Goal: Share content

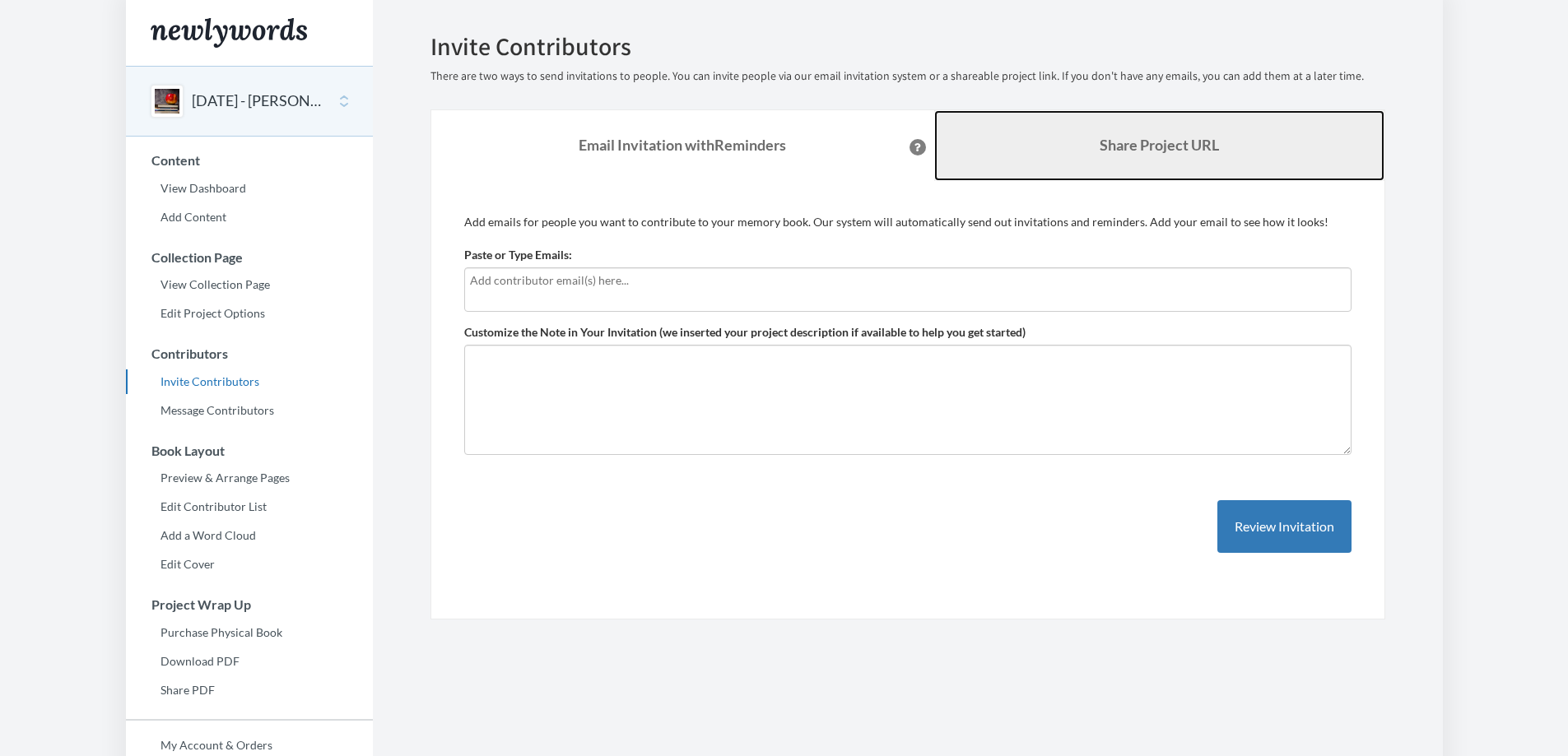
click at [1138, 142] on b "Share Project URL" at bounding box center [1159, 145] width 119 height 19
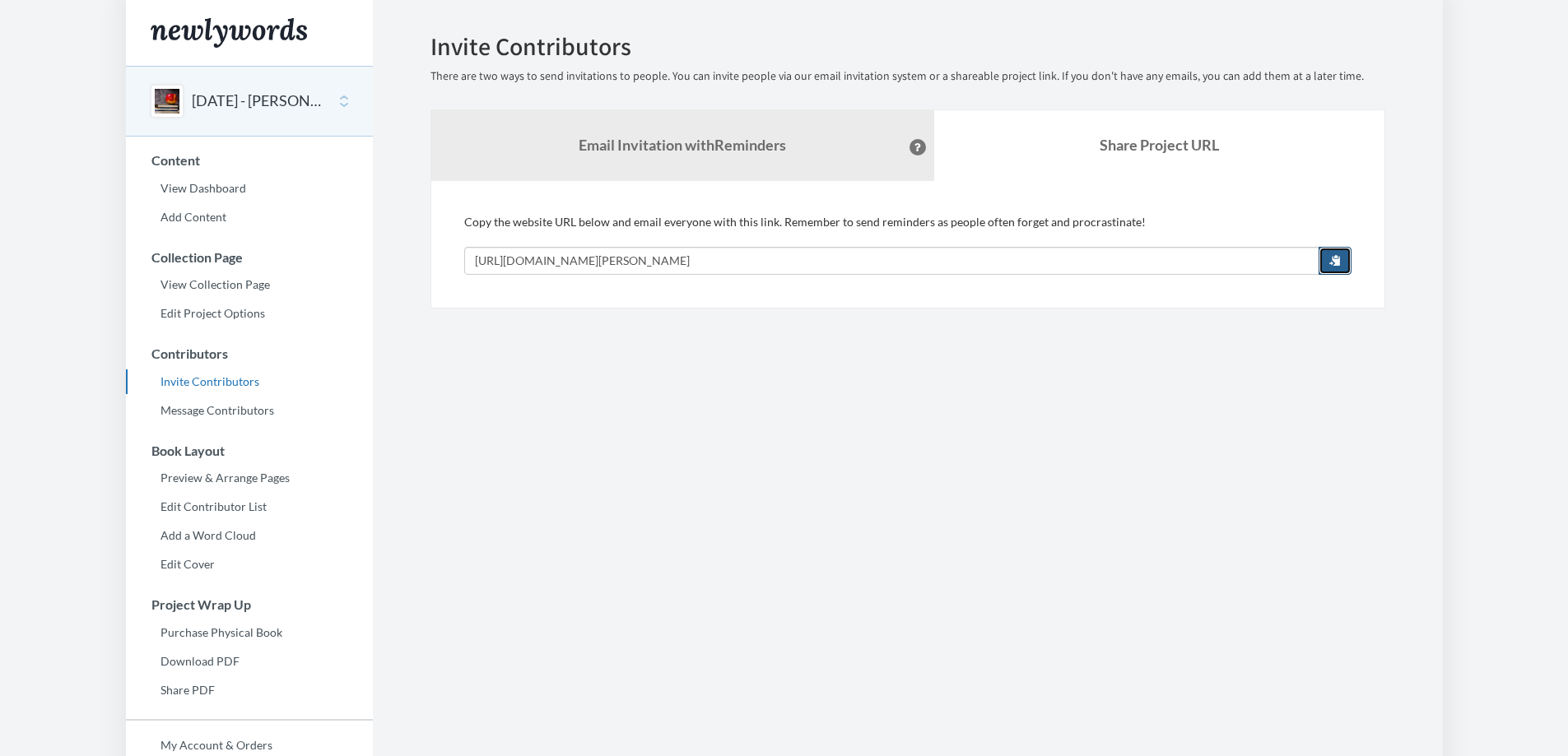
click at [1341, 261] on button "button" at bounding box center [1334, 261] width 33 height 28
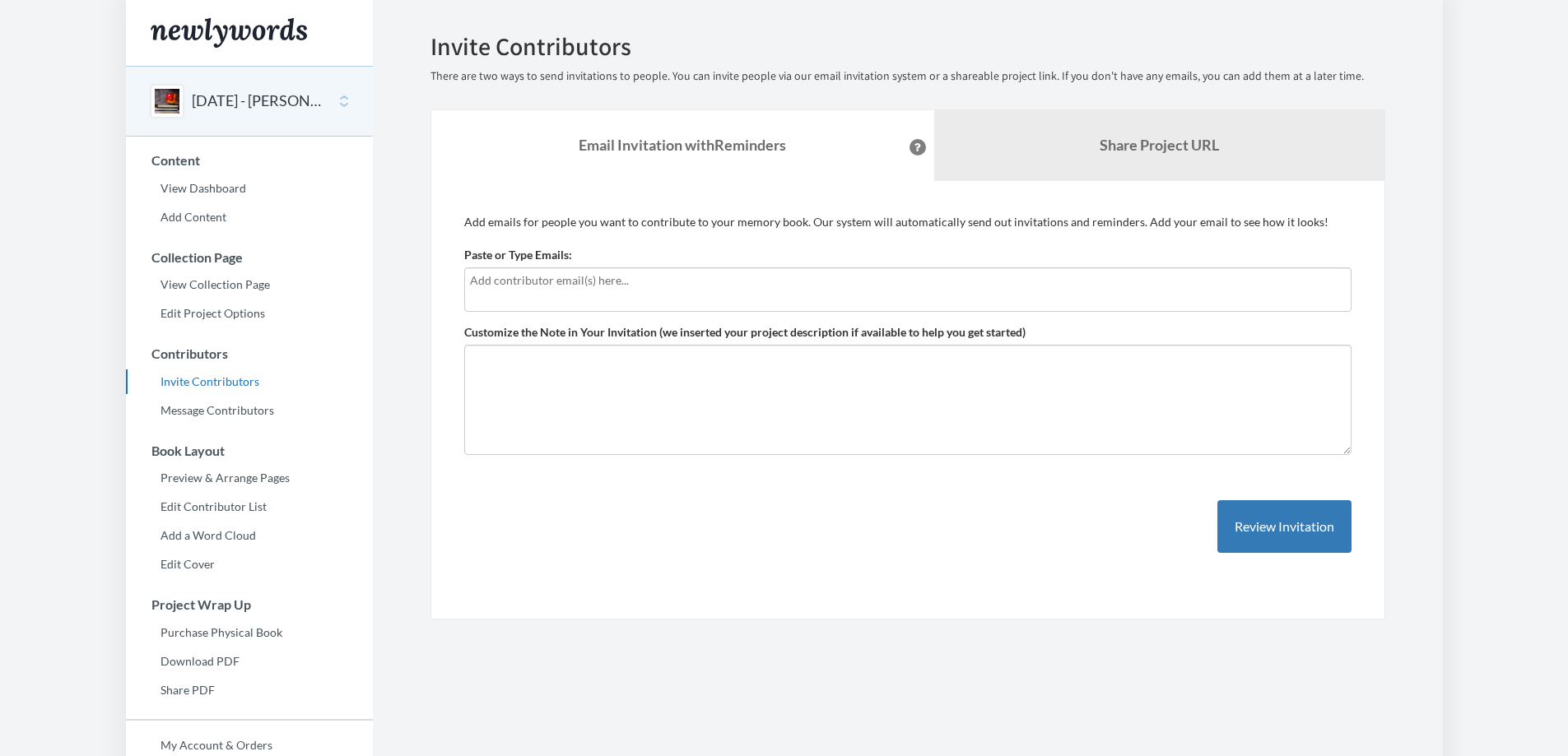
click at [212, 98] on button "[DATE] - [PERSON_NAME]" at bounding box center [258, 101] width 133 height 21
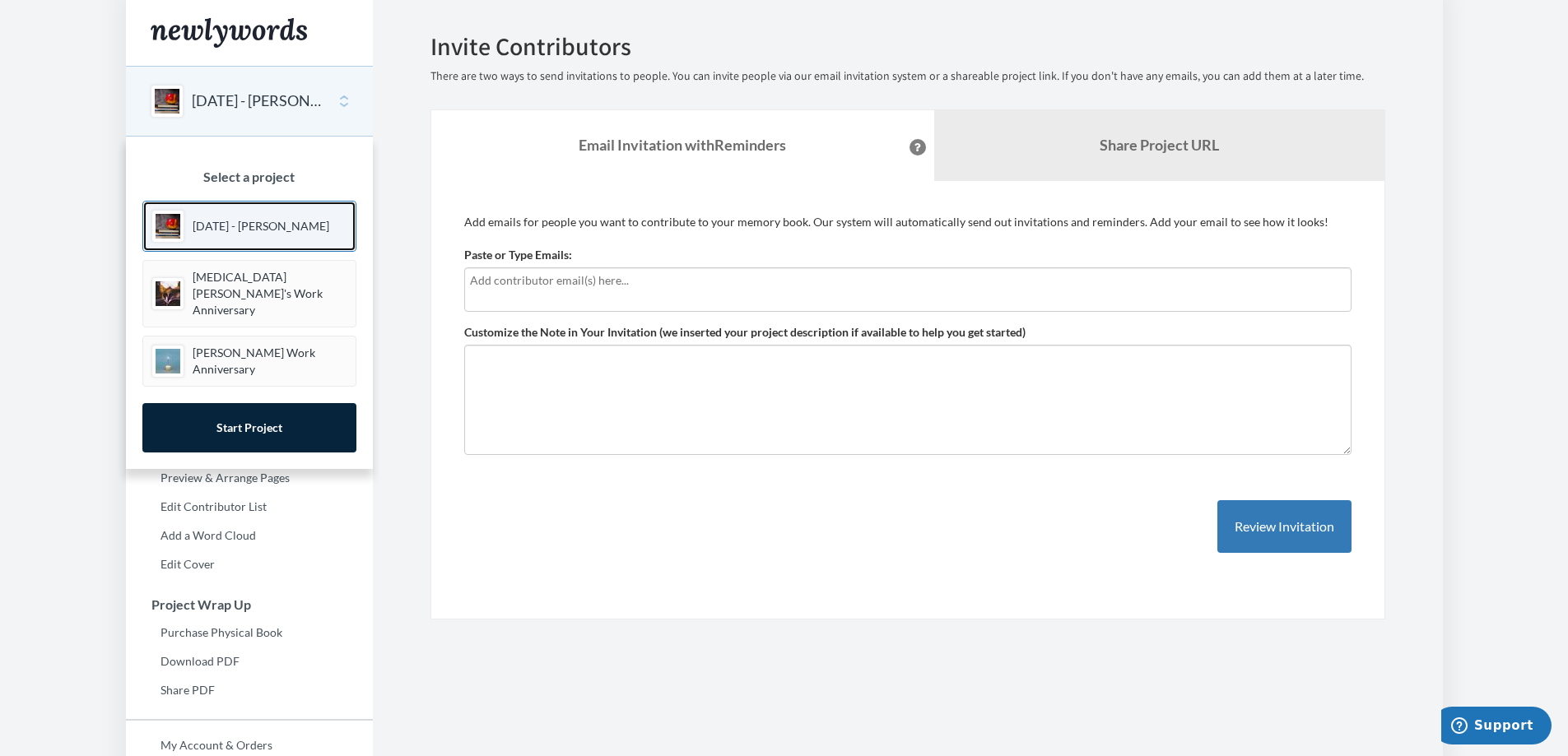
click at [202, 232] on p "[DATE] - [PERSON_NAME]" at bounding box center [261, 226] width 137 height 17
